Goal: Task Accomplishment & Management: Manage account settings

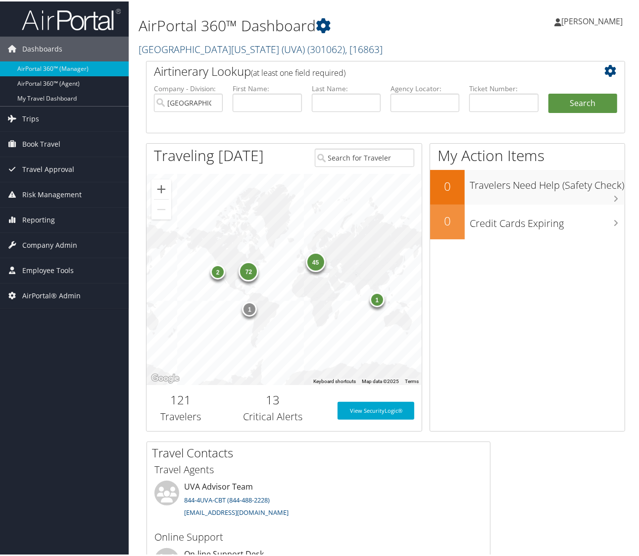
click at [198, 47] on link "University of Virginia (UVA) ( 301062 ) , [ 16863 ]" at bounding box center [261, 47] width 244 height 13
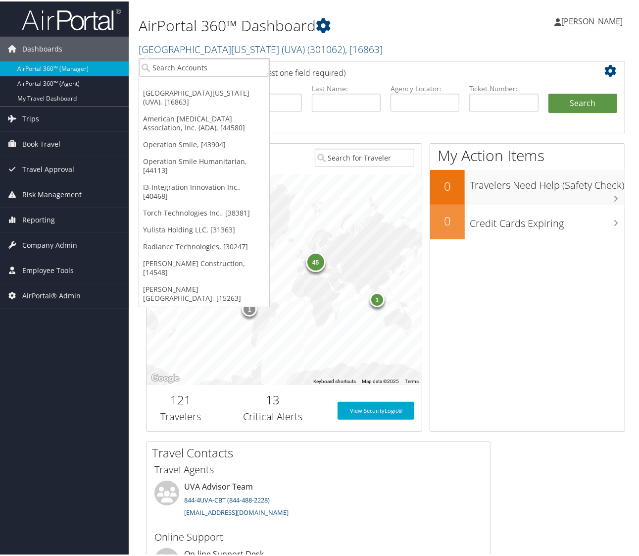
click at [175, 279] on link "[PERSON_NAME][GEOGRAPHIC_DATA], [15263]" at bounding box center [204, 292] width 130 height 26
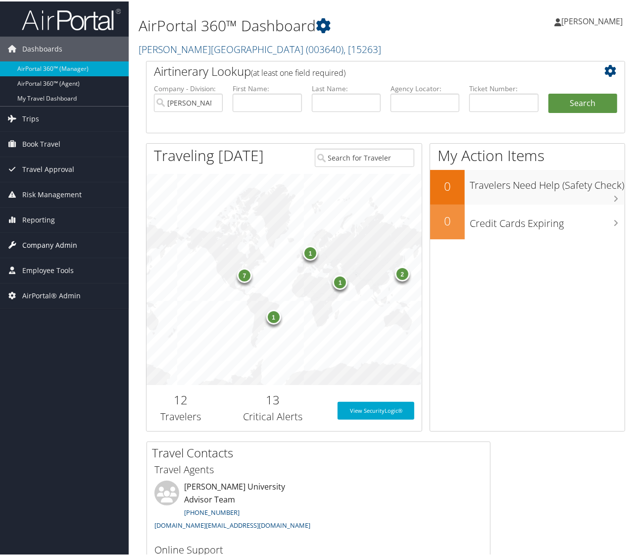
click at [34, 246] on span "Company Admin" at bounding box center [49, 243] width 55 height 25
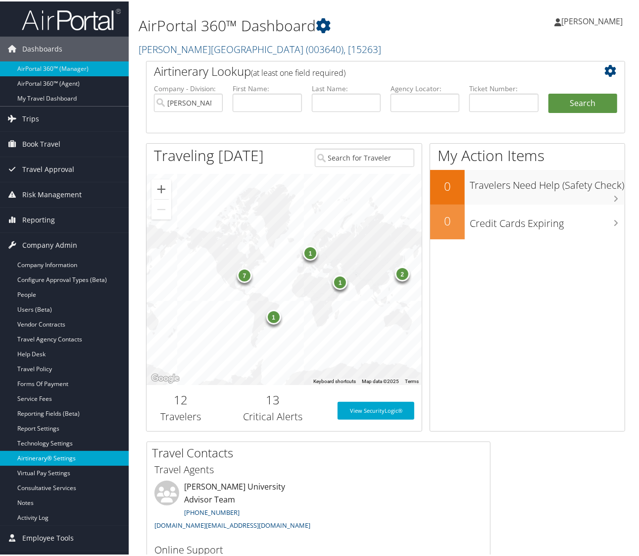
click at [31, 459] on link "Airtinerary® Settings" at bounding box center [64, 456] width 129 height 15
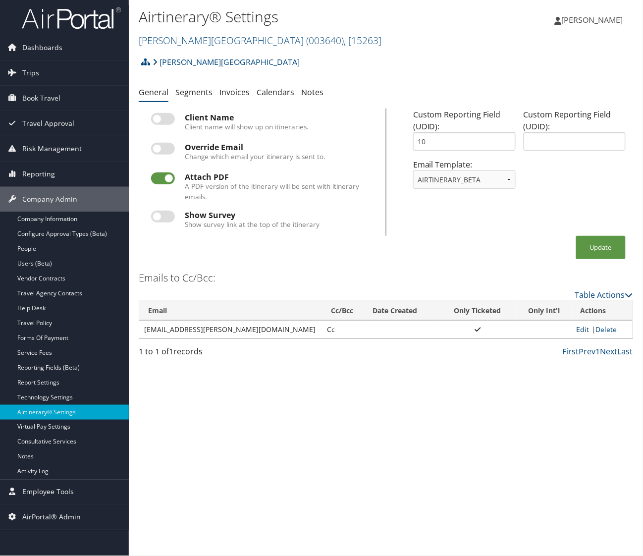
click at [576, 329] on link "Edit" at bounding box center [582, 328] width 13 height 9
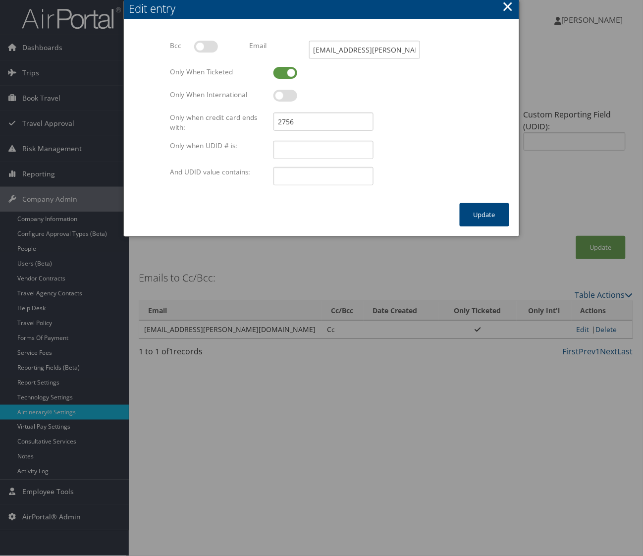
click at [402, 117] on div "2756" at bounding box center [373, 121] width 200 height 18
click at [504, 5] on button "×" at bounding box center [507, 7] width 11 height 20
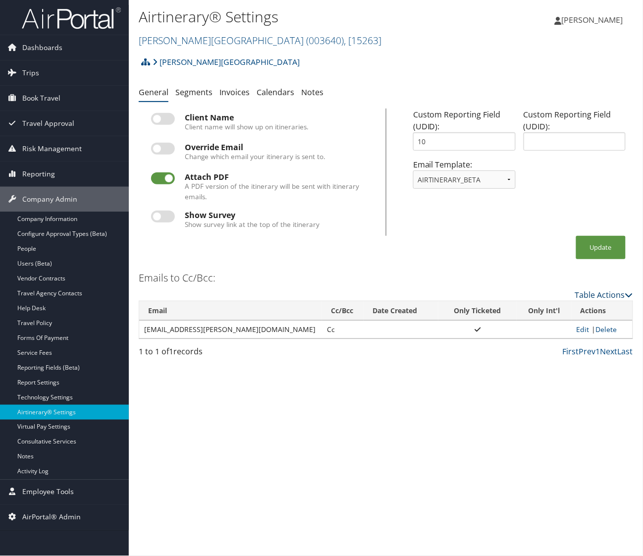
click at [602, 298] on link "Table Actions" at bounding box center [604, 294] width 58 height 11
click at [525, 312] on link "Add New Cc Email" at bounding box center [564, 309] width 130 height 17
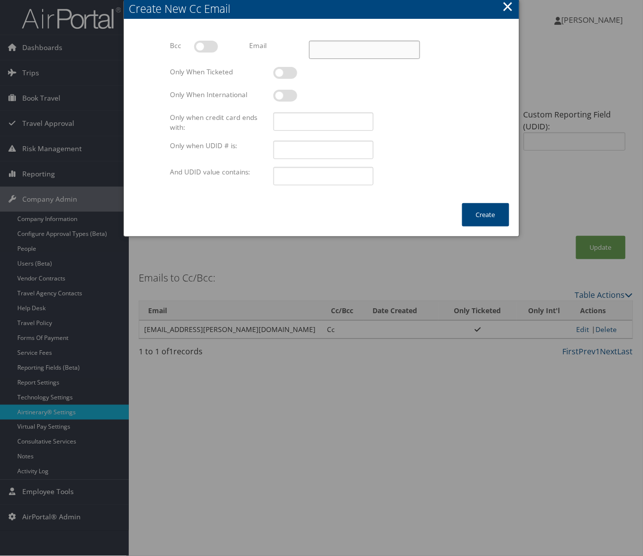
click at [370, 45] on input "Email" at bounding box center [364, 50] width 111 height 18
drag, startPoint x: 323, startPoint y: 82, endPoint x: 556, endPoint y: 74, distance: 232.4
click at [514, 77] on div "Bcc Multiple values The selected items contain different values for this input.…" at bounding box center [321, 112] width 395 height 182
click at [365, 52] on input "Email" at bounding box center [364, 50] width 111 height 18
paste input "athleticbusoffice@troy.edu"
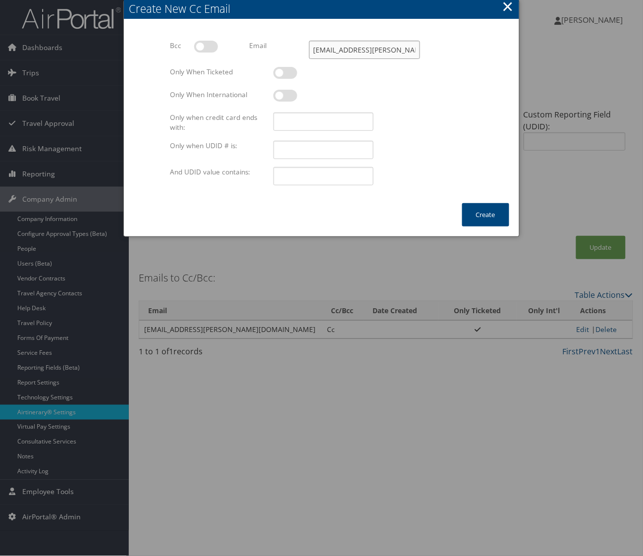
type input "athleticbusoffice@troy.edu"
click at [471, 117] on div at bounding box center [373, 121] width 200 height 18
click at [298, 70] on div at bounding box center [373, 78] width 200 height 23
click at [292, 72] on label at bounding box center [285, 73] width 24 height 12
click at [285, 72] on input "checkbox" at bounding box center [281, 74] width 6 height 6
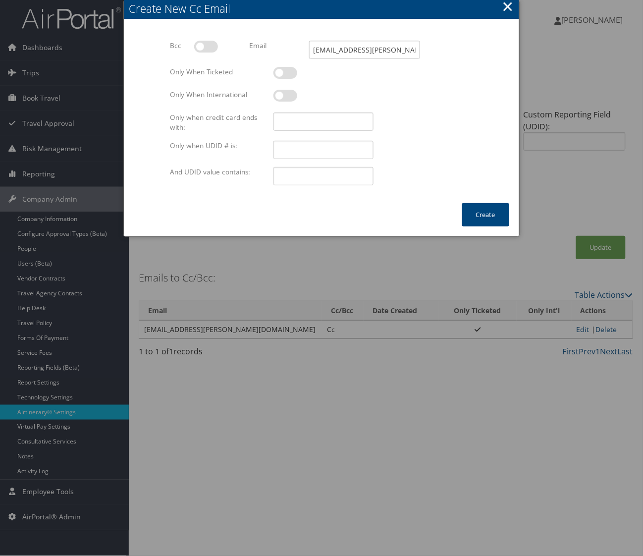
checkbox input "true"
click at [318, 121] on input "Only when credit card ends with:" at bounding box center [323, 121] width 100 height 18
type input "9192"
click at [494, 213] on button "Create" at bounding box center [485, 214] width 47 height 23
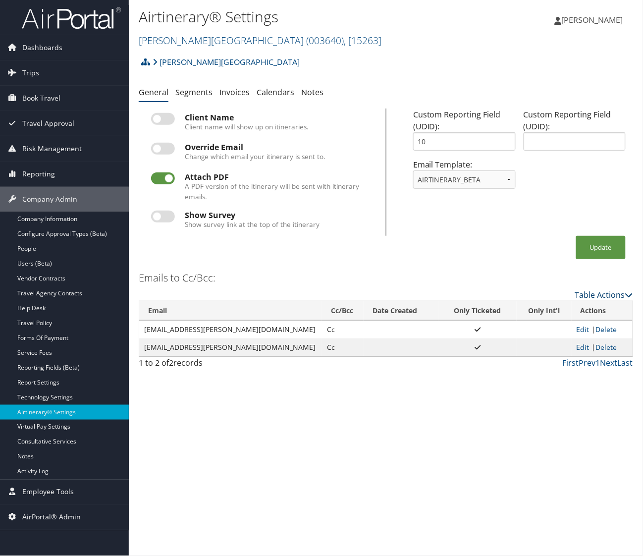
click at [595, 296] on link "Table Actions" at bounding box center [604, 294] width 58 height 11
click at [536, 309] on link "Add New Cc Email" at bounding box center [564, 309] width 130 height 17
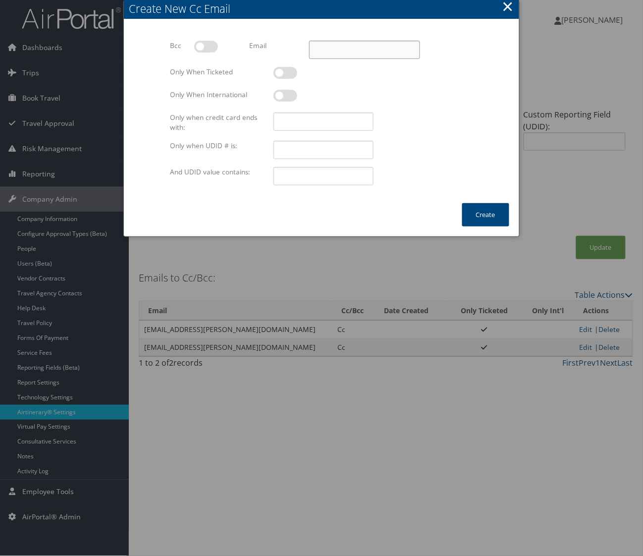
click at [348, 45] on input "Email" at bounding box center [364, 50] width 111 height 18
paste input "athleticbusoffice@troy.edu"
type input "athleticbusoffice@troy.edu"
click at [290, 73] on label at bounding box center [285, 73] width 24 height 12
click at [285, 73] on input "checkbox" at bounding box center [281, 74] width 6 height 6
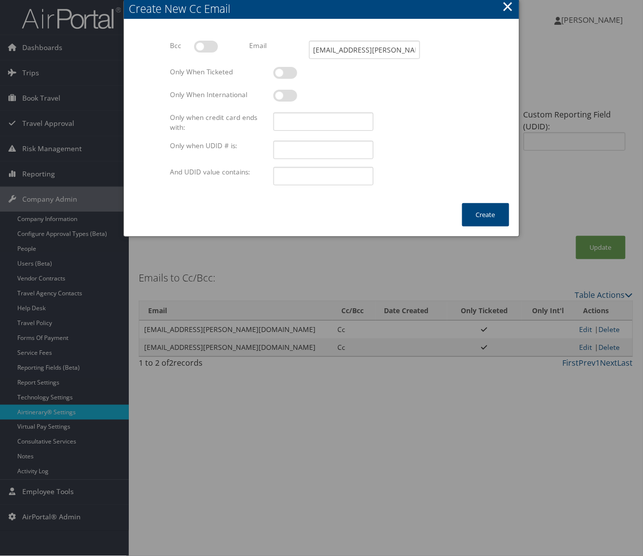
checkbox input "true"
click at [309, 121] on input "Only when credit card ends with:" at bounding box center [323, 121] width 100 height 18
type input "5749"
click at [485, 210] on button "Create" at bounding box center [485, 214] width 47 height 23
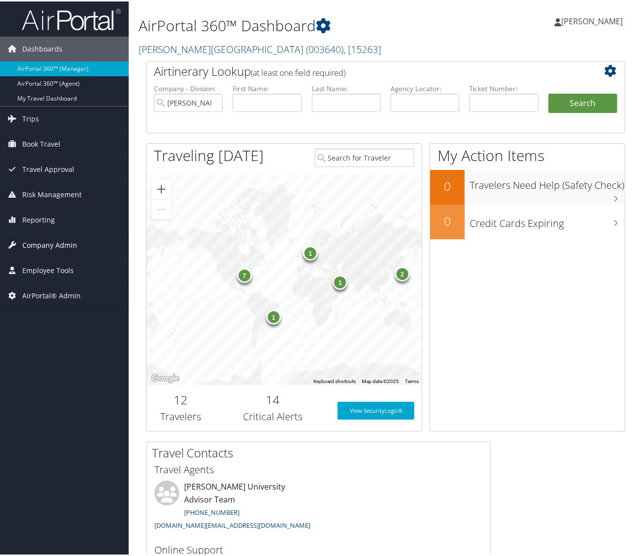
click at [47, 243] on span "Company Admin" at bounding box center [49, 243] width 55 height 25
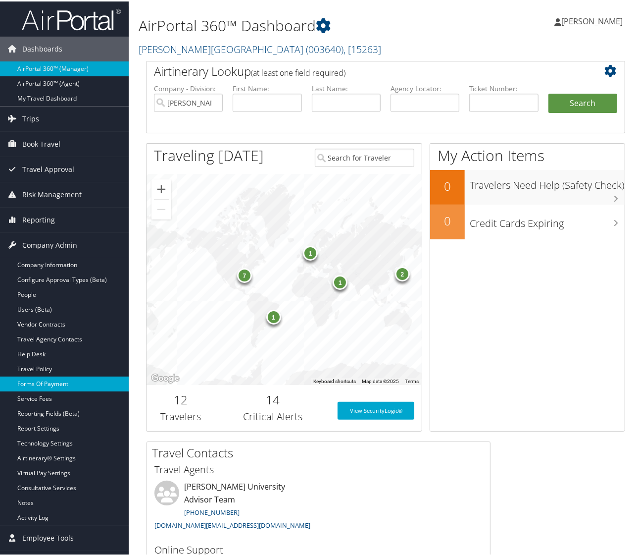
click at [55, 379] on link "Forms Of Payment" at bounding box center [64, 382] width 129 height 15
